Goal: Task Accomplishment & Management: Manage account settings

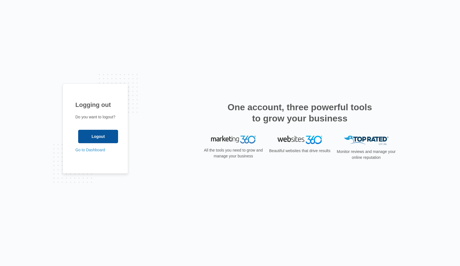
click at [83, 140] on input "Logout" at bounding box center [98, 136] width 40 height 13
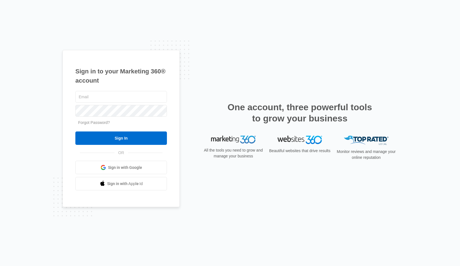
type input "[PERSON_NAME][EMAIL_ADDRESS][PERSON_NAME][DOMAIN_NAME]"
click at [121, 138] on input "Sign In" at bounding box center [121, 137] width 92 height 13
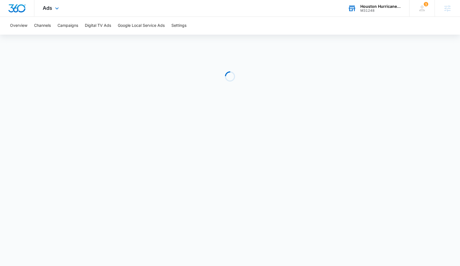
click at [377, 8] on div "Houston Hurricane & Security Products" at bounding box center [380, 6] width 41 height 4
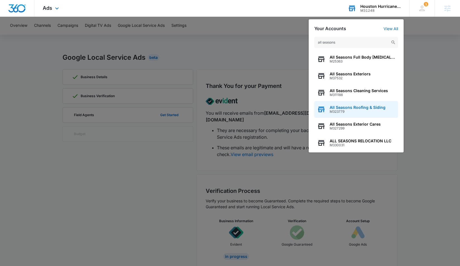
type input "all seasons"
click at [356, 110] on span "M323779" at bounding box center [358, 112] width 56 height 4
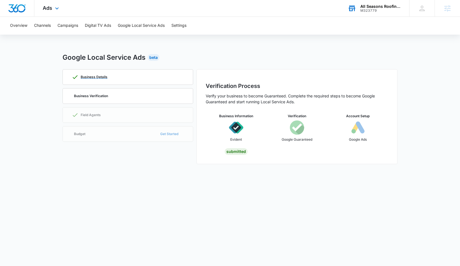
click at [136, 79] on div "Business Details" at bounding box center [128, 76] width 112 height 15
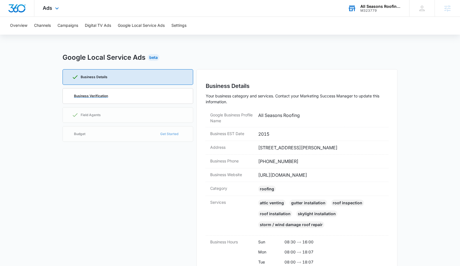
click at [93, 99] on div "Business Verification" at bounding box center [128, 95] width 112 height 15
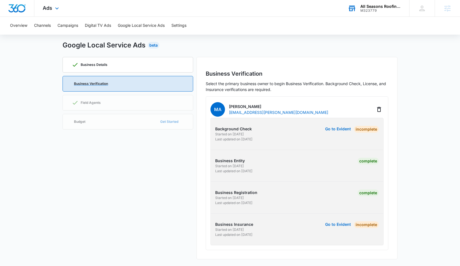
scroll to position [12, 0]
click at [336, 130] on button "Go to Evident" at bounding box center [338, 129] width 26 height 4
click at [338, 129] on button "Go to Evident" at bounding box center [338, 129] width 26 height 4
drag, startPoint x: 139, startPoint y: 181, endPoint x: 28, endPoint y: 138, distance: 119.2
click at [138, 181] on div "Business Details Business Verification Field Agents Budget Get Started" at bounding box center [128, 158] width 131 height 202
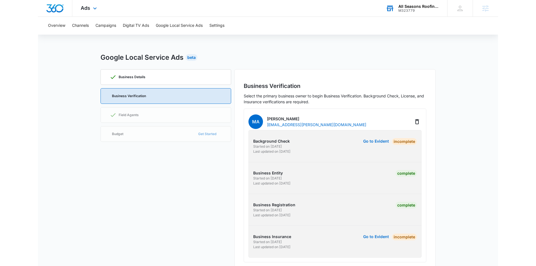
scroll to position [0, 0]
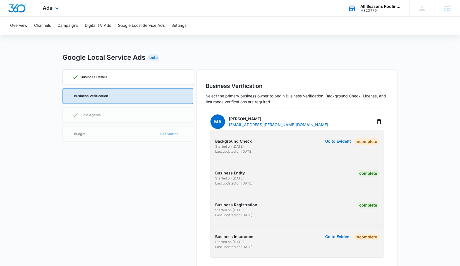
drag, startPoint x: 33, startPoint y: 124, endPoint x: 33, endPoint y: 41, distance: 82.9
click at [33, 120] on main "Google Local Service Ads Beta Business Details Business Verification Field Agen…" at bounding box center [230, 165] width 460 height 226
drag, startPoint x: 131, startPoint y: 186, endPoint x: 133, endPoint y: 183, distance: 3.4
click at [133, 183] on div "Business Details Business Verification Field Agents Budget Get Started" at bounding box center [128, 170] width 131 height 202
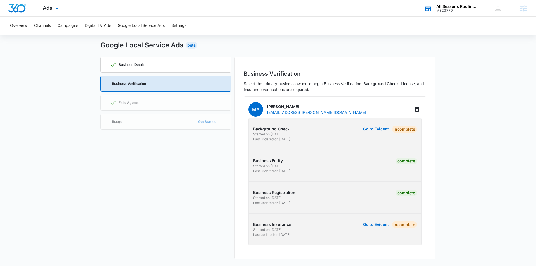
scroll to position [12, 0]
drag, startPoint x: 255, startPoint y: 129, endPoint x: 326, endPoint y: 129, distance: 70.9
click at [322, 129] on p "Background Check" at bounding box center [293, 129] width 80 height 6
drag, startPoint x: 329, startPoint y: 129, endPoint x: 329, endPoint y: 133, distance: 3.4
click at [329, 129] on p "Background Check" at bounding box center [293, 129] width 80 height 6
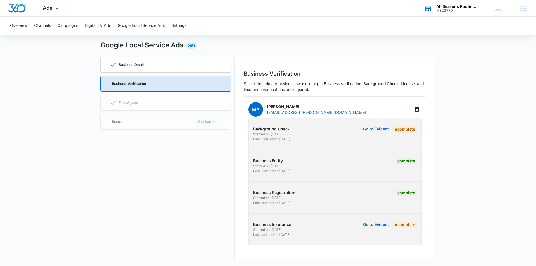
click at [348, 135] on div "Go to Evident Incomplete" at bounding box center [377, 134] width 80 height 16
click at [347, 141] on div "Go to Evident Incomplete" at bounding box center [377, 134] width 80 height 16
click at [274, 149] on div "Background Check Started on 9/4/2025 Last updated on 9/4/2025 Go to Evident Inc…" at bounding box center [334, 182] width 173 height 128
click at [308, 142] on p "Last updated on 9/4/2025" at bounding box center [293, 139] width 80 height 5
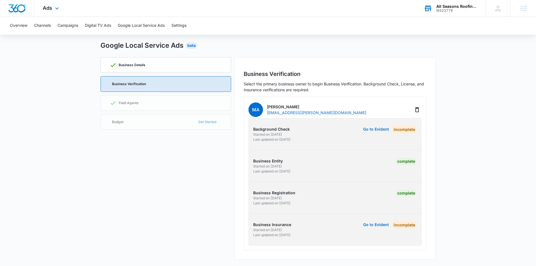
drag, startPoint x: 295, startPoint y: 141, endPoint x: 292, endPoint y: 139, distance: 2.9
click at [292, 139] on p "Last updated on 9/4/2025" at bounding box center [293, 139] width 80 height 5
drag, startPoint x: 255, startPoint y: 129, endPoint x: 293, endPoint y: 130, distance: 37.7
click at [290, 130] on div "Background Check Started on 9/4/2025 Last updated on 9/4/2025 Go to Evident Inc…" at bounding box center [334, 134] width 181 height 16
click at [293, 130] on p "Background Check" at bounding box center [293, 129] width 80 height 6
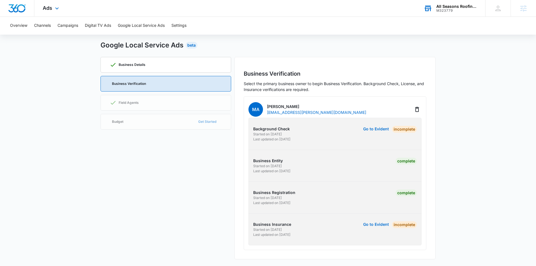
scroll to position [12, 0]
click at [309, 129] on p "Background Check" at bounding box center [293, 129] width 80 height 6
click at [367, 130] on button "Go to Evident" at bounding box center [376, 129] width 26 height 4
click at [79, 78] on main "Google Local Service Ads Beta Business Details Business Verification Field Agen…" at bounding box center [268, 153] width 536 height 226
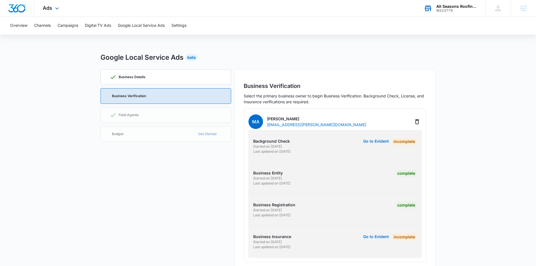
scroll to position [1, 0]
click at [159, 80] on div "Business Details" at bounding box center [166, 76] width 112 height 15
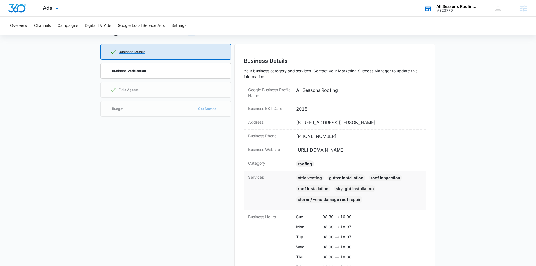
scroll to position [17, 0]
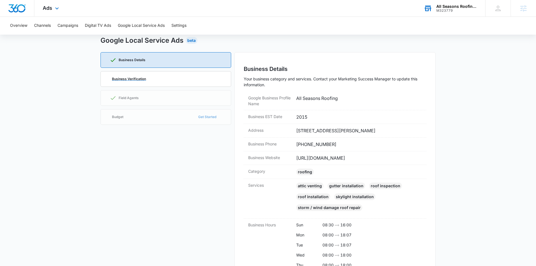
click at [136, 78] on p "Business Verification" at bounding box center [129, 78] width 34 height 3
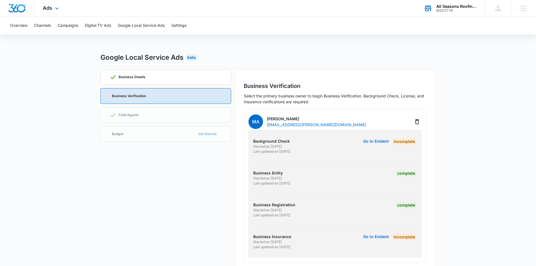
click at [350, 119] on div "MA Mike Avila maicon.avila@icloud.com" at bounding box center [334, 121] width 173 height 17
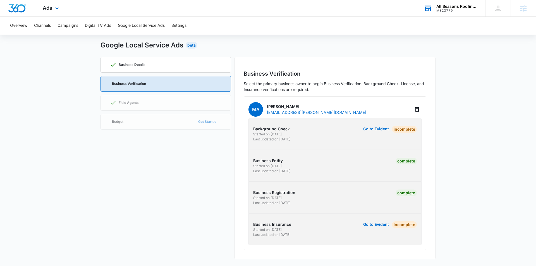
scroll to position [12, 0]
drag, startPoint x: 310, startPoint y: 167, endPoint x: 274, endPoint y: 170, distance: 36.4
click at [306, 167] on p "Started on 9/4/2025" at bounding box center [293, 166] width 80 height 5
drag, startPoint x: 272, startPoint y: 170, endPoint x: 263, endPoint y: 162, distance: 12.7
click at [272, 170] on p "Last updated on 9/9/2025" at bounding box center [293, 171] width 80 height 5
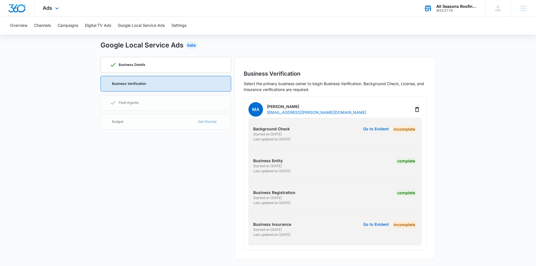
drag, startPoint x: 262, startPoint y: 160, endPoint x: 268, endPoint y: 192, distance: 31.9
click at [262, 162] on p "Business Entity" at bounding box center [293, 161] width 80 height 6
drag, startPoint x: 269, startPoint y: 195, endPoint x: 189, endPoint y: 136, distance: 99.2
click at [268, 194] on p "Business Registration" at bounding box center [293, 192] width 80 height 6
click at [133, 102] on link "Field Agents" at bounding box center [165, 103] width 131 height 16
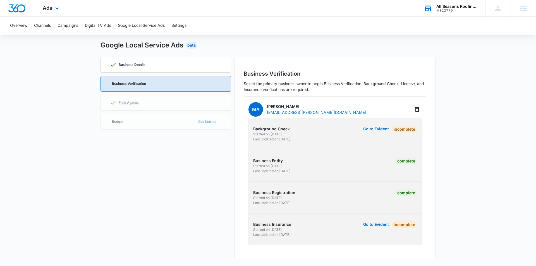
click at [128, 104] on link "Field Agents" at bounding box center [165, 103] width 131 height 16
click at [121, 121] on link "Budget Get Started" at bounding box center [165, 122] width 131 height 16
drag, startPoint x: 127, startPoint y: 132, endPoint x: 125, endPoint y: 96, distance: 36.4
click at [129, 124] on div "Business Details Business Verification Field Agents Budget Get Started" at bounding box center [165, 158] width 131 height 202
click at [83, 83] on main "Google Local Service Ads Beta Business Details Business Verification Field Agen…" at bounding box center [268, 153] width 536 height 226
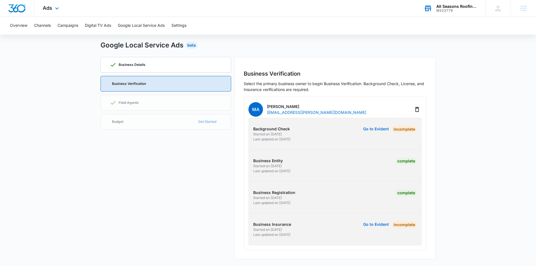
click at [349, 77] on h2 "Business Verification" at bounding box center [335, 73] width 182 height 8
click at [144, 237] on div "Business Details Business Verification Field Agents Budget Get Started" at bounding box center [165, 158] width 131 height 202
drag, startPoint x: 149, startPoint y: 236, endPoint x: 162, endPoint y: 169, distance: 68.5
click at [151, 233] on div "Business Details Business Verification Field Agents Budget Get Started" at bounding box center [165, 158] width 131 height 202
click at [184, 182] on div "Business Details Business Verification Field Agents Budget Get Started" at bounding box center [165, 158] width 131 height 202
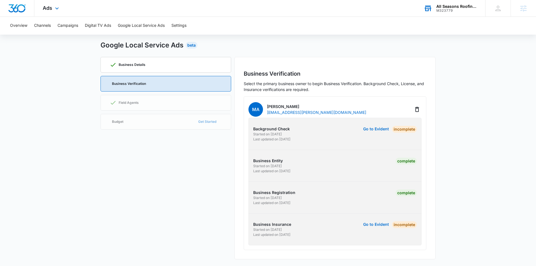
click at [341, 81] on p "Select the primary business owner to begin Business Verification. Background Ch…" at bounding box center [335, 87] width 182 height 12
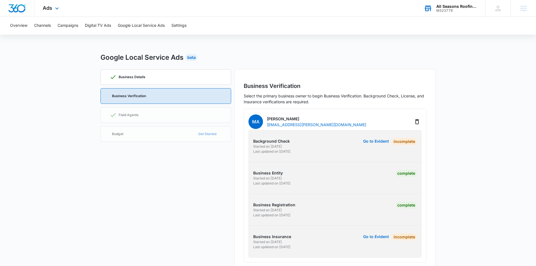
scroll to position [0, 0]
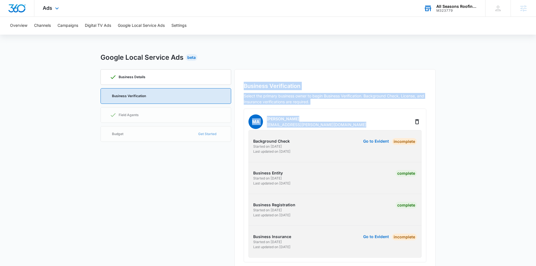
drag, startPoint x: 244, startPoint y: 86, endPoint x: 428, endPoint y: 116, distance: 187.2
click at [428, 117] on div "Business Verification Select the primary business owner to begin Business Verif…" at bounding box center [334, 170] width 201 height 202
click at [422, 100] on p "Select the primary business owner to begin Business Verification. Background Ch…" at bounding box center [335, 99] width 182 height 12
drag, startPoint x: 315, startPoint y: 102, endPoint x: 242, endPoint y: 86, distance: 74.4
click at [242, 86] on div "Business Verification Select the primary business owner to begin Business Verif…" at bounding box center [334, 170] width 201 height 202
